Goal: Check status

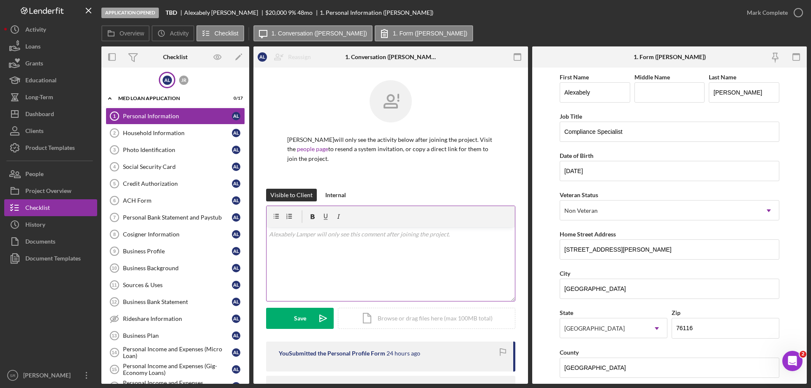
click at [282, 295] on div "v Color teal Color pink Remove color Add row above Add row below Add column bef…" at bounding box center [391, 264] width 248 height 74
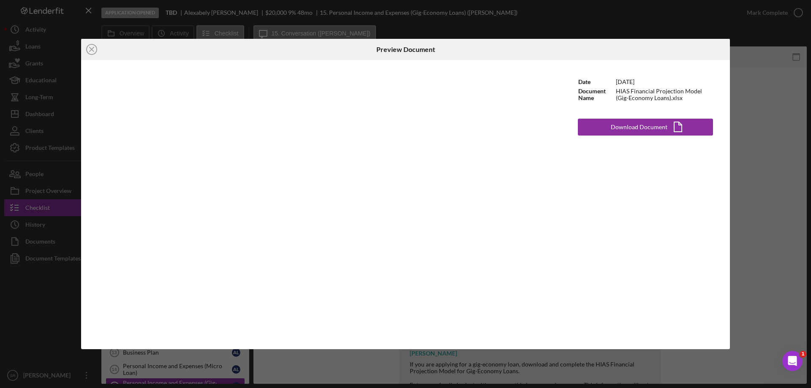
scroll to position [87, 0]
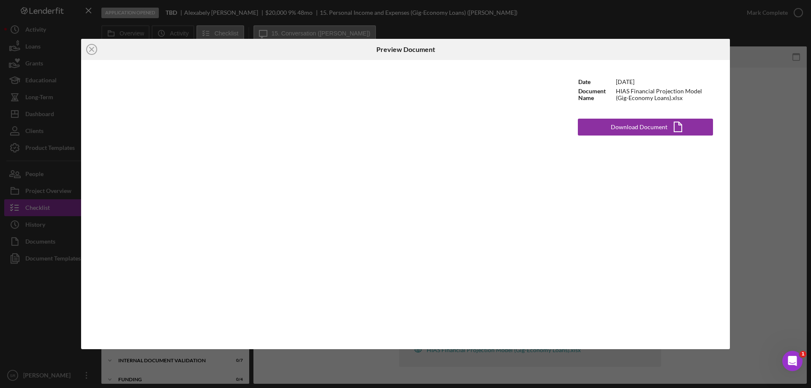
click at [775, 135] on div "Icon/Close Preview Document Date [DATE] Document Name HIAS Financial Projection…" at bounding box center [405, 194] width 811 height 388
